Goal: Use online tool/utility: Use online tool/utility

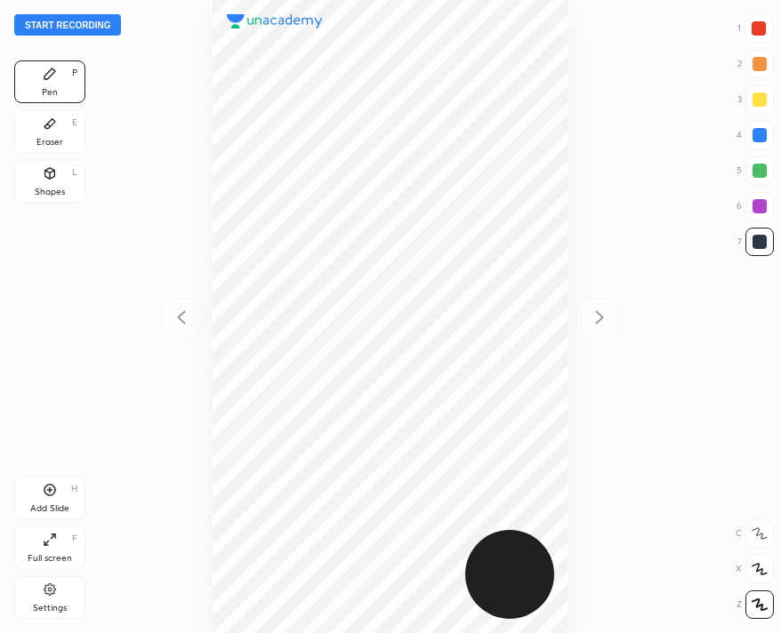
scroll to position [633, 496]
click at [95, 24] on button "Start recording" at bounding box center [67, 24] width 107 height 21
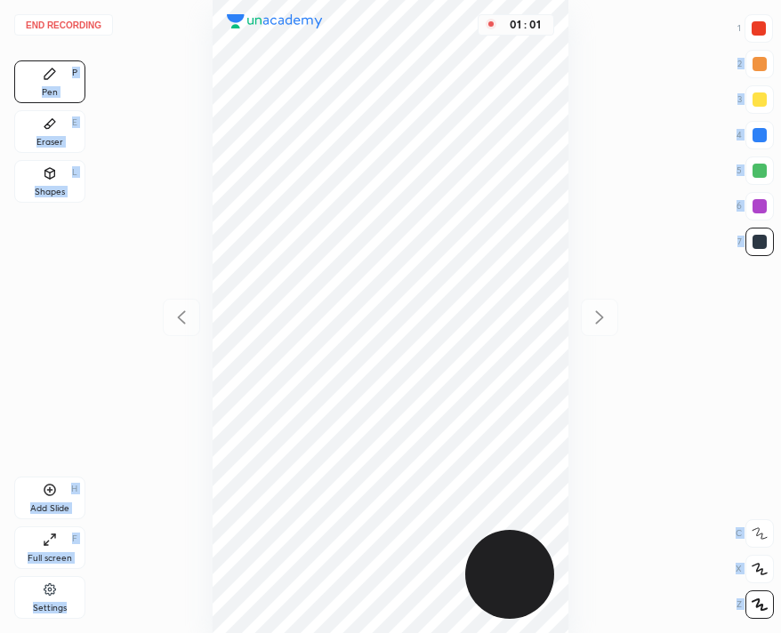
click at [758, 12] on div "End recording 1 2 3 4 5 6 7 R O A L C X Z Erase all C X Z Pen P Eraser E Shapes…" at bounding box center [390, 316] width 781 height 633
click at [750, 28] on div at bounding box center [758, 28] width 28 height 28
click at [762, 231] on div at bounding box center [759, 242] width 28 height 28
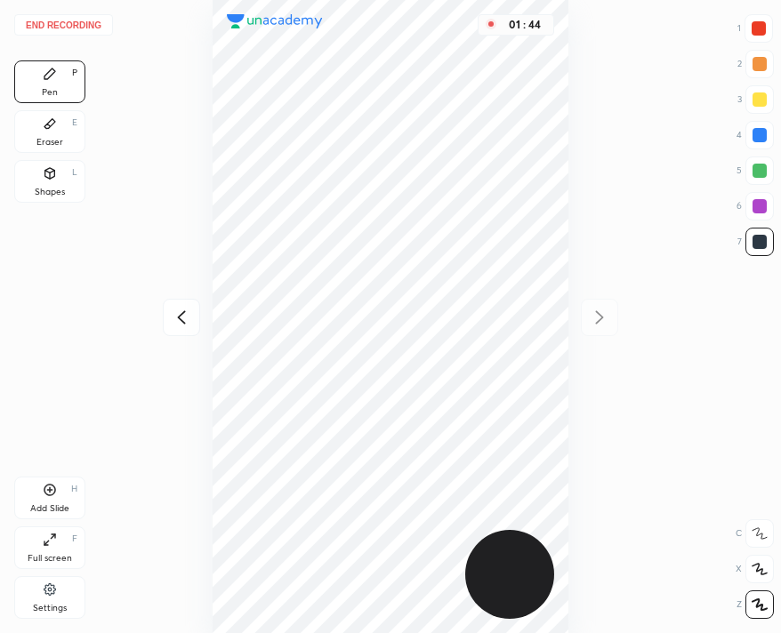
drag, startPoint x: 535, startPoint y: 33, endPoint x: 545, endPoint y: 34, distance: 9.8
click at [545, 34] on div "01 : 44" at bounding box center [515, 24] width 76 height 21
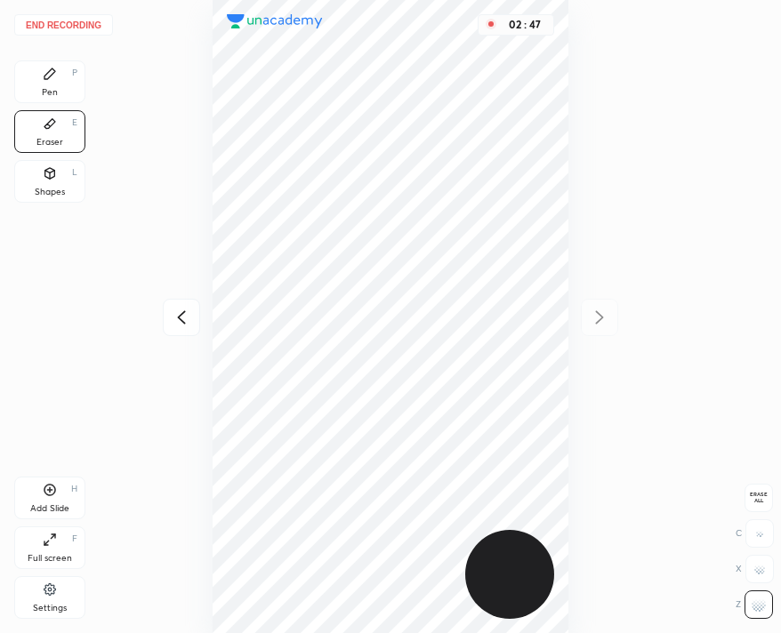
click at [50, 72] on icon at bounding box center [49, 73] width 11 height 11
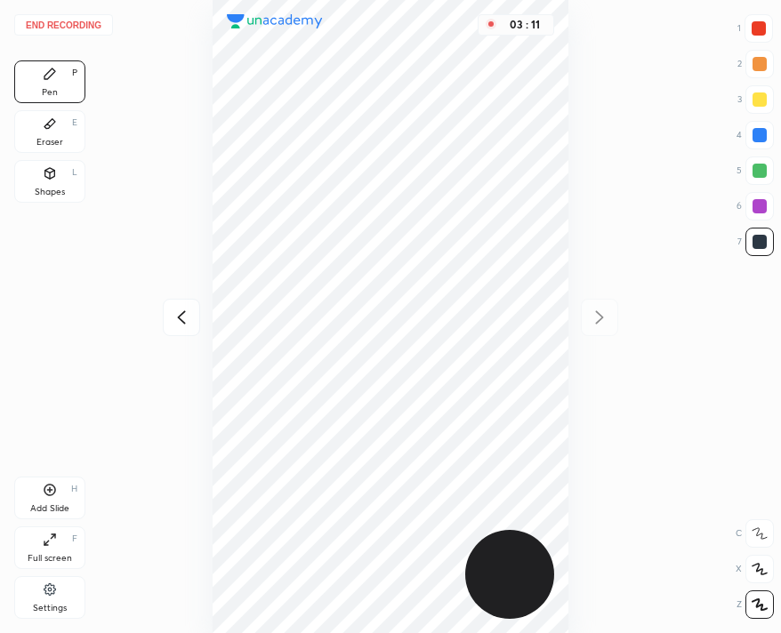
drag, startPoint x: 763, startPoint y: 16, endPoint x: 751, endPoint y: 28, distance: 17.0
click at [756, 27] on div at bounding box center [758, 28] width 28 height 28
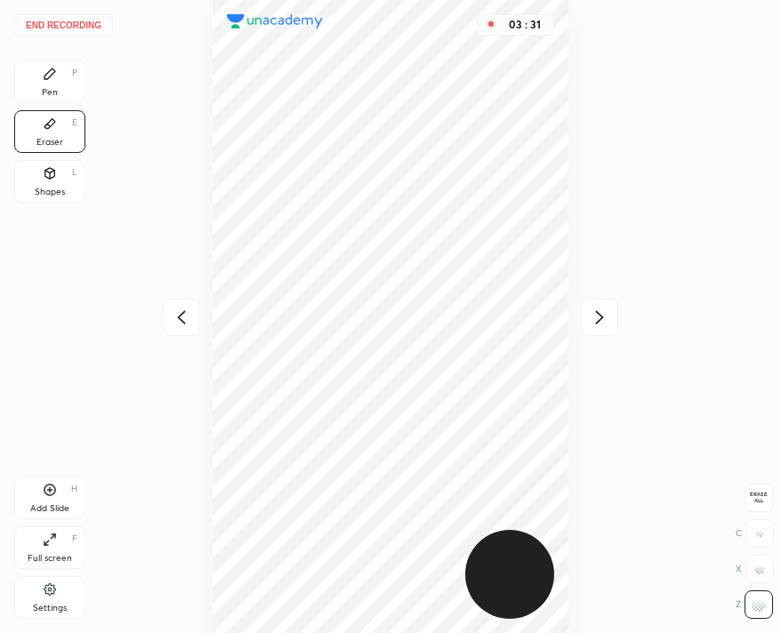
click at [43, 68] on icon at bounding box center [50, 74] width 14 height 14
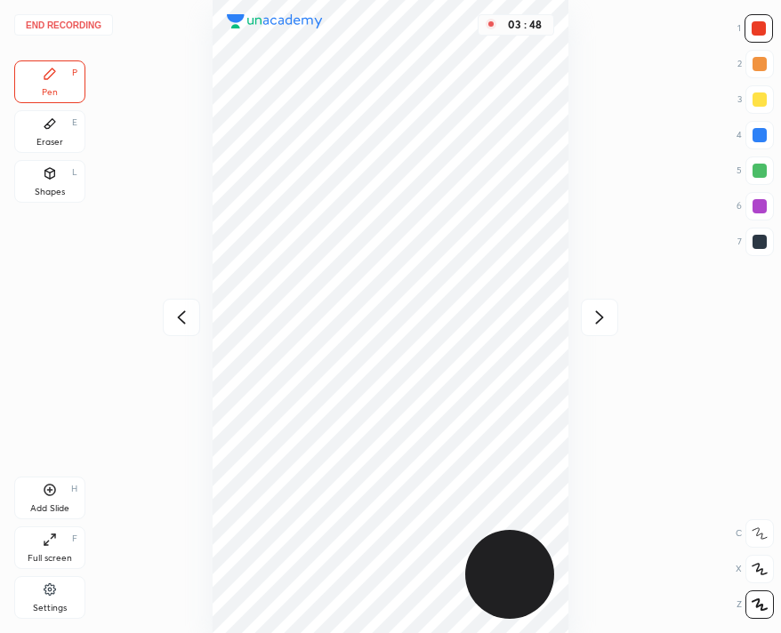
drag, startPoint x: 764, startPoint y: 138, endPoint x: 670, endPoint y: 142, distance: 93.5
click at [762, 138] on div at bounding box center [759, 135] width 14 height 14
click at [760, 235] on div at bounding box center [759, 242] width 14 height 14
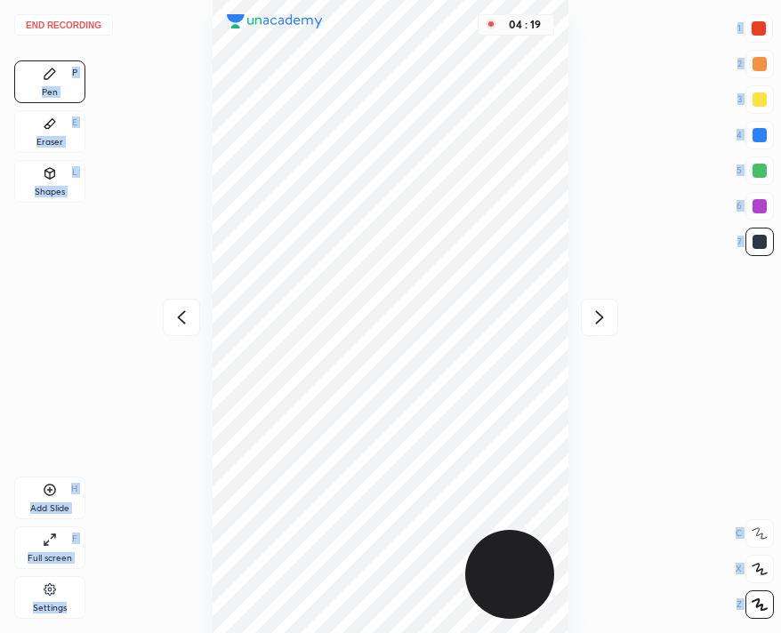
click at [62, 34] on div "End recording 1 2 3 4 5 6 7 R O A L C X Z Erase all C X Z Pen P Eraser E Shapes…" at bounding box center [390, 316] width 781 height 633
click at [68, 19] on button "End recording" at bounding box center [63, 24] width 99 height 21
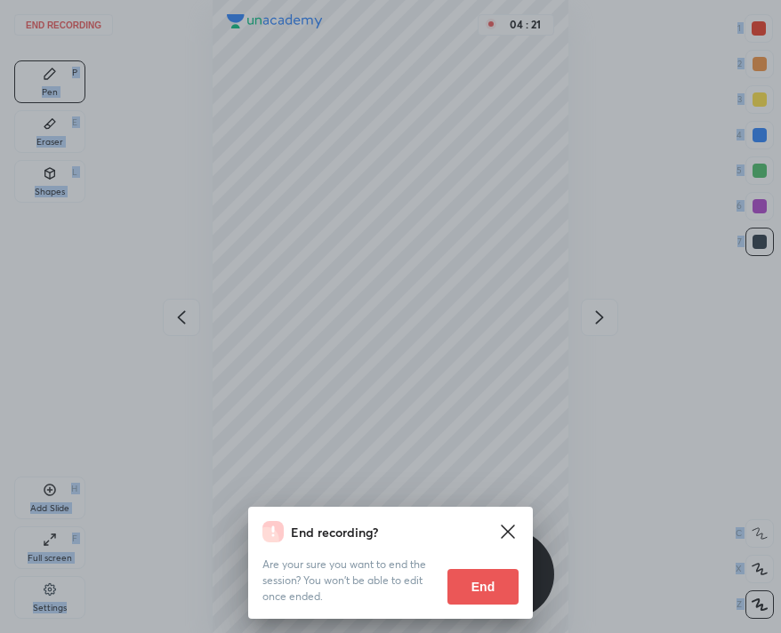
click at [493, 581] on button "End" at bounding box center [482, 587] width 71 height 36
